Goal: Information Seeking & Learning: Learn about a topic

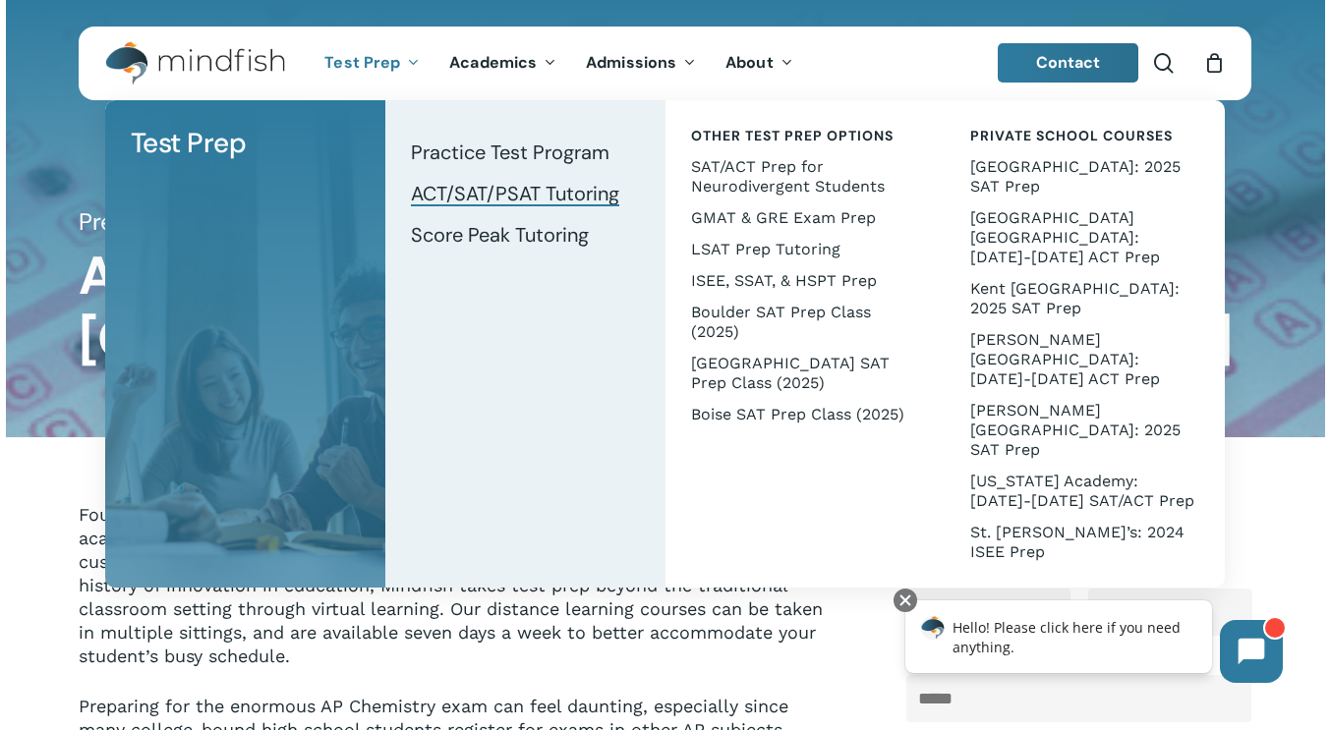
click at [481, 191] on span "ACT/SAT/PSAT Tutoring" at bounding box center [515, 194] width 208 height 26
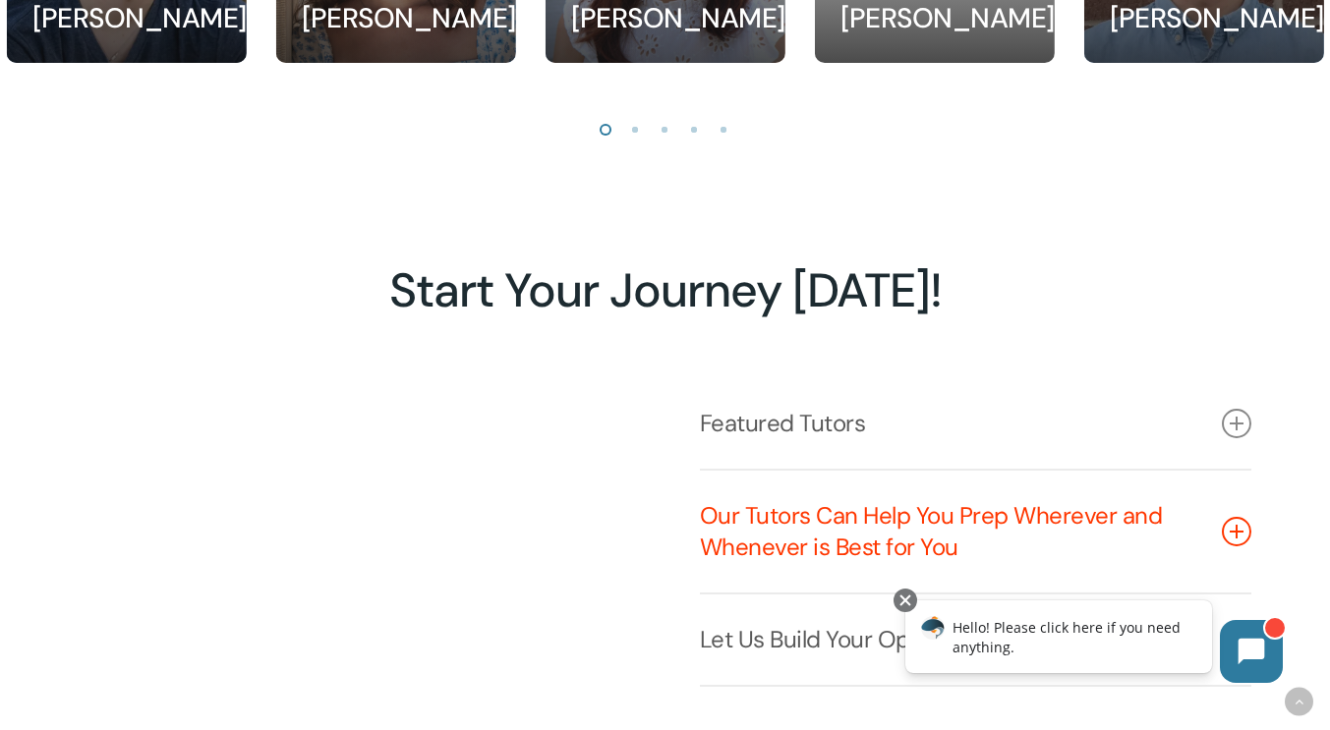
scroll to position [2358, 0]
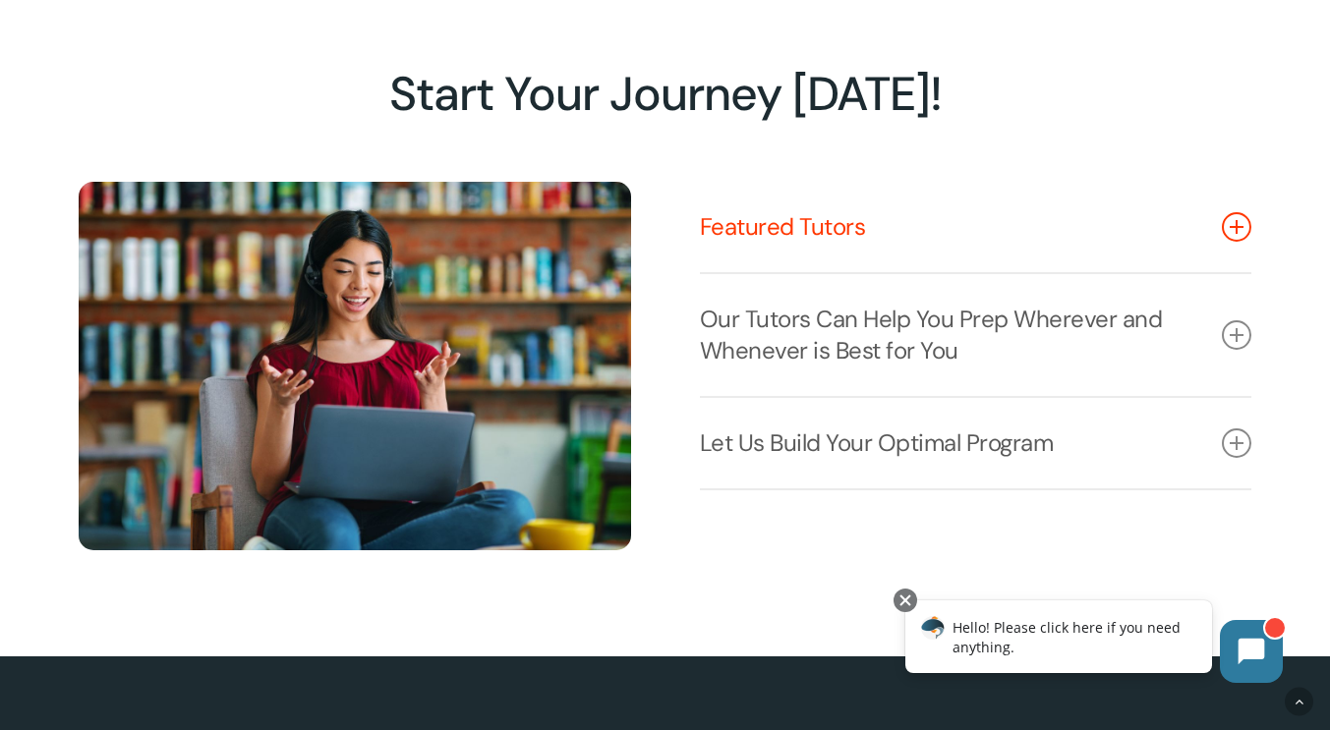
click at [940, 266] on link "Featured Tutors" at bounding box center [976, 227] width 552 height 90
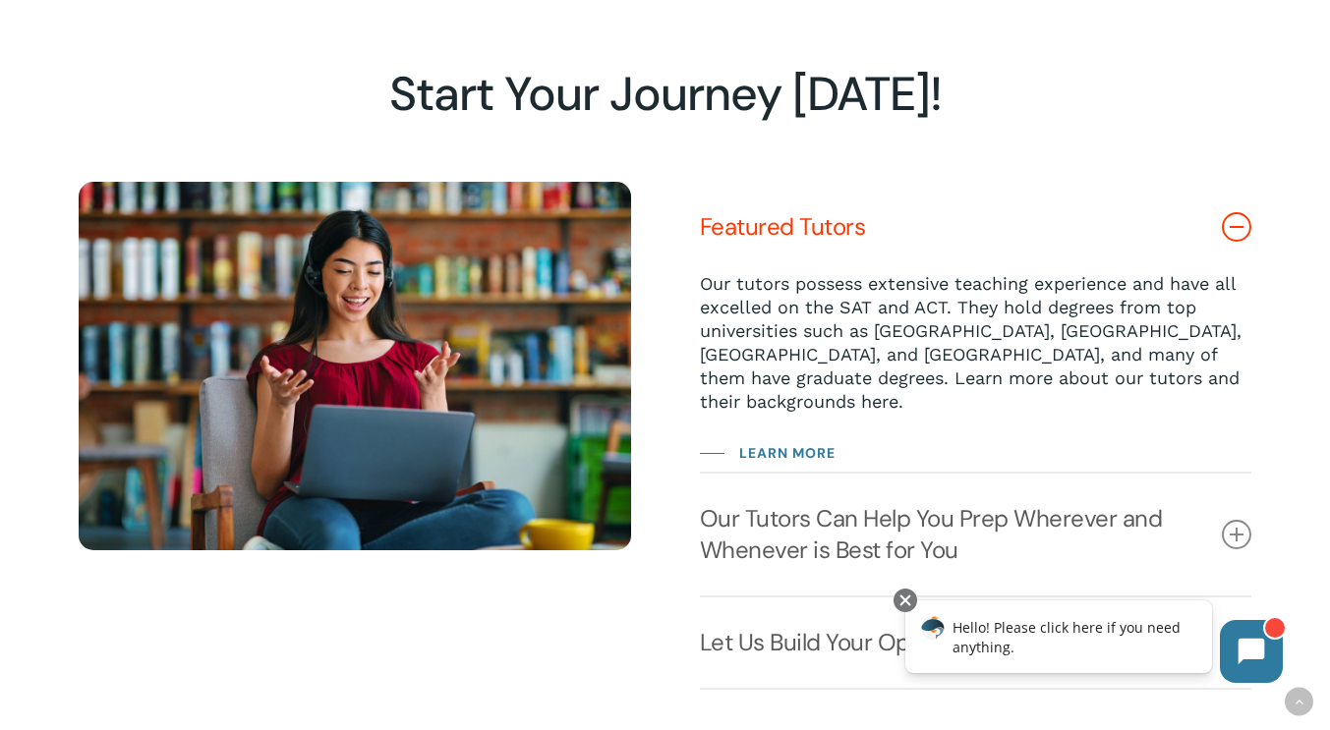
click at [1003, 240] on link "Featured Tutors" at bounding box center [976, 227] width 552 height 90
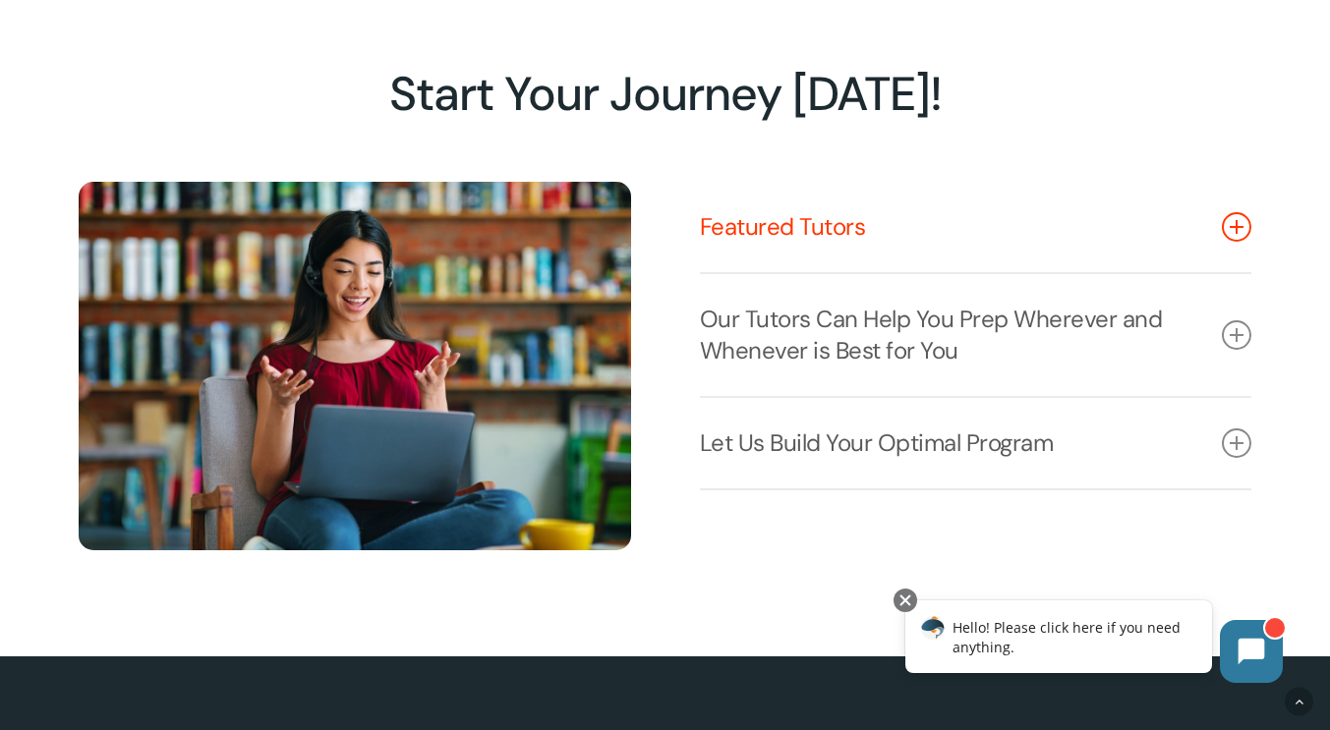
click at [1003, 240] on link "Featured Tutors" at bounding box center [976, 227] width 552 height 90
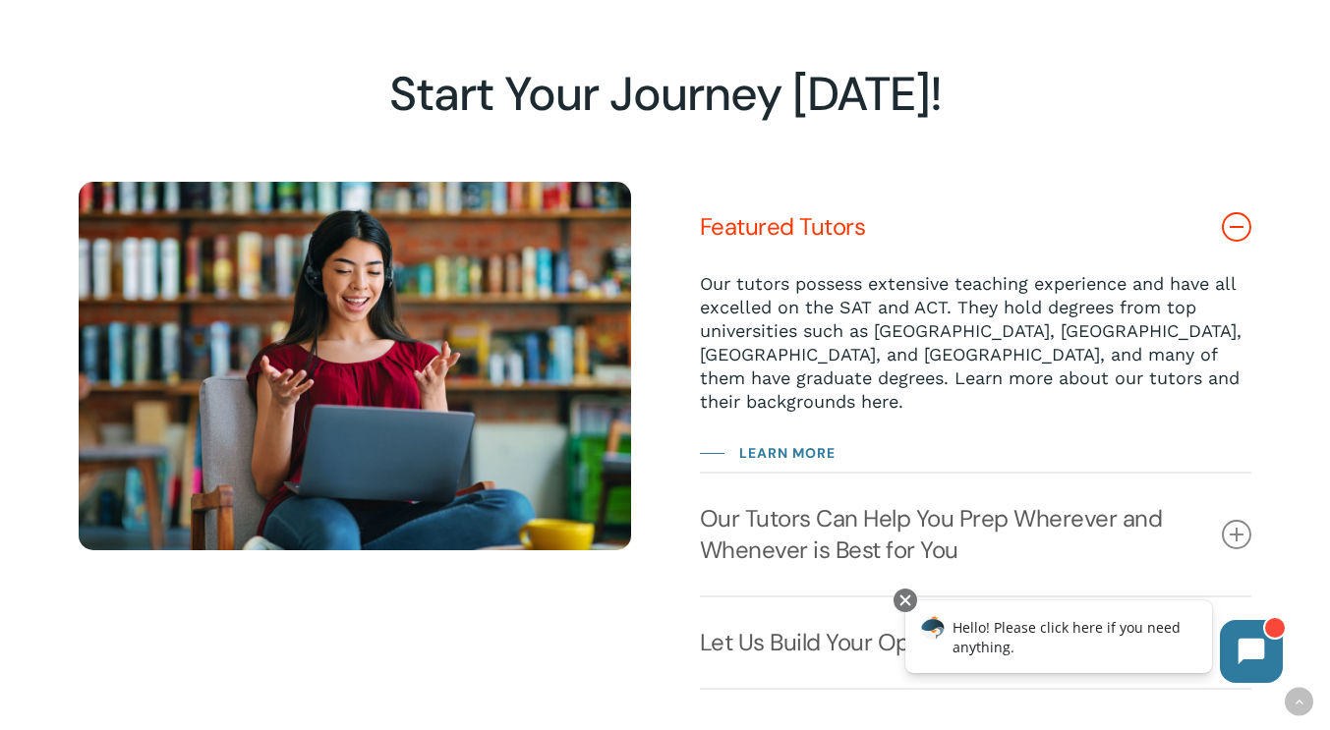
click at [1003, 240] on link "Featured Tutors" at bounding box center [976, 227] width 552 height 90
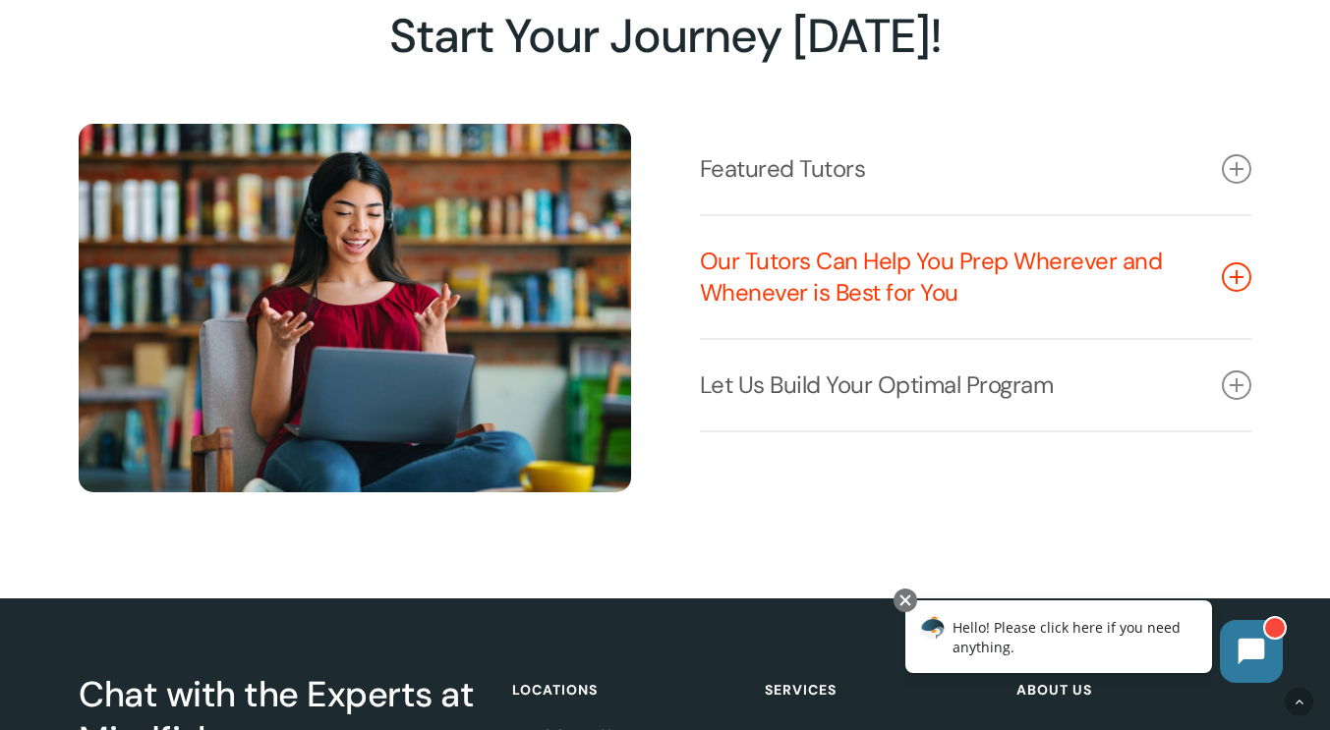
scroll to position [2555, 0]
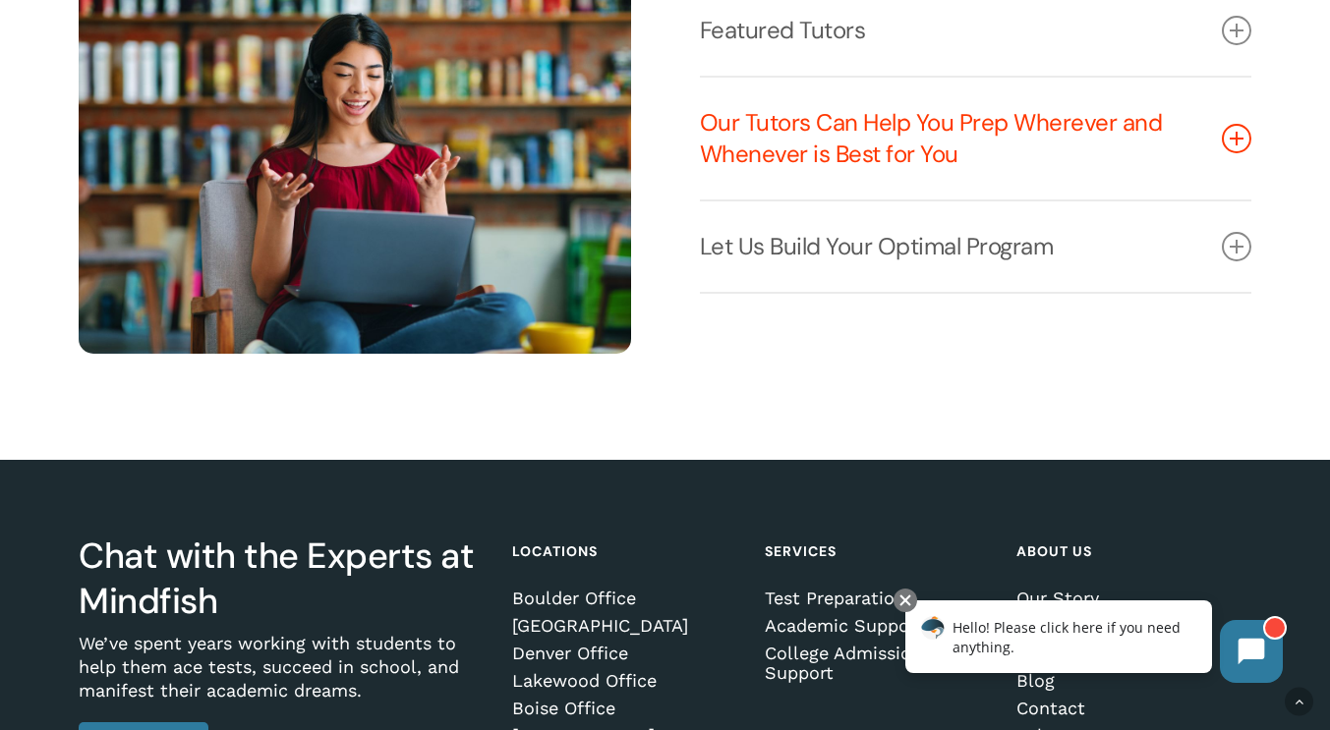
click at [1009, 180] on link "Our Tutors Can Help You Prep Wherever and Whenever is Best for You" at bounding box center [976, 139] width 552 height 122
